Goal: Transaction & Acquisition: Purchase product/service

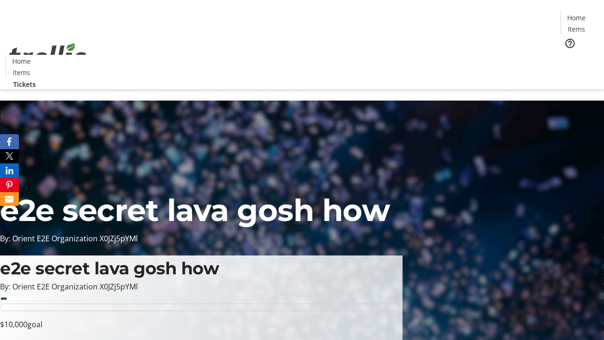
click at [568, 55] on span "Tickets" at bounding box center [579, 60] width 23 height 10
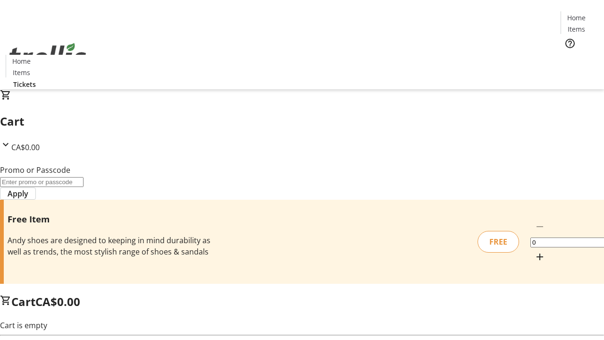
click at [534, 251] on mat-icon "Increment by one" at bounding box center [539, 256] width 11 height 11
type input "1"
